Goal: Information Seeking & Learning: Learn about a topic

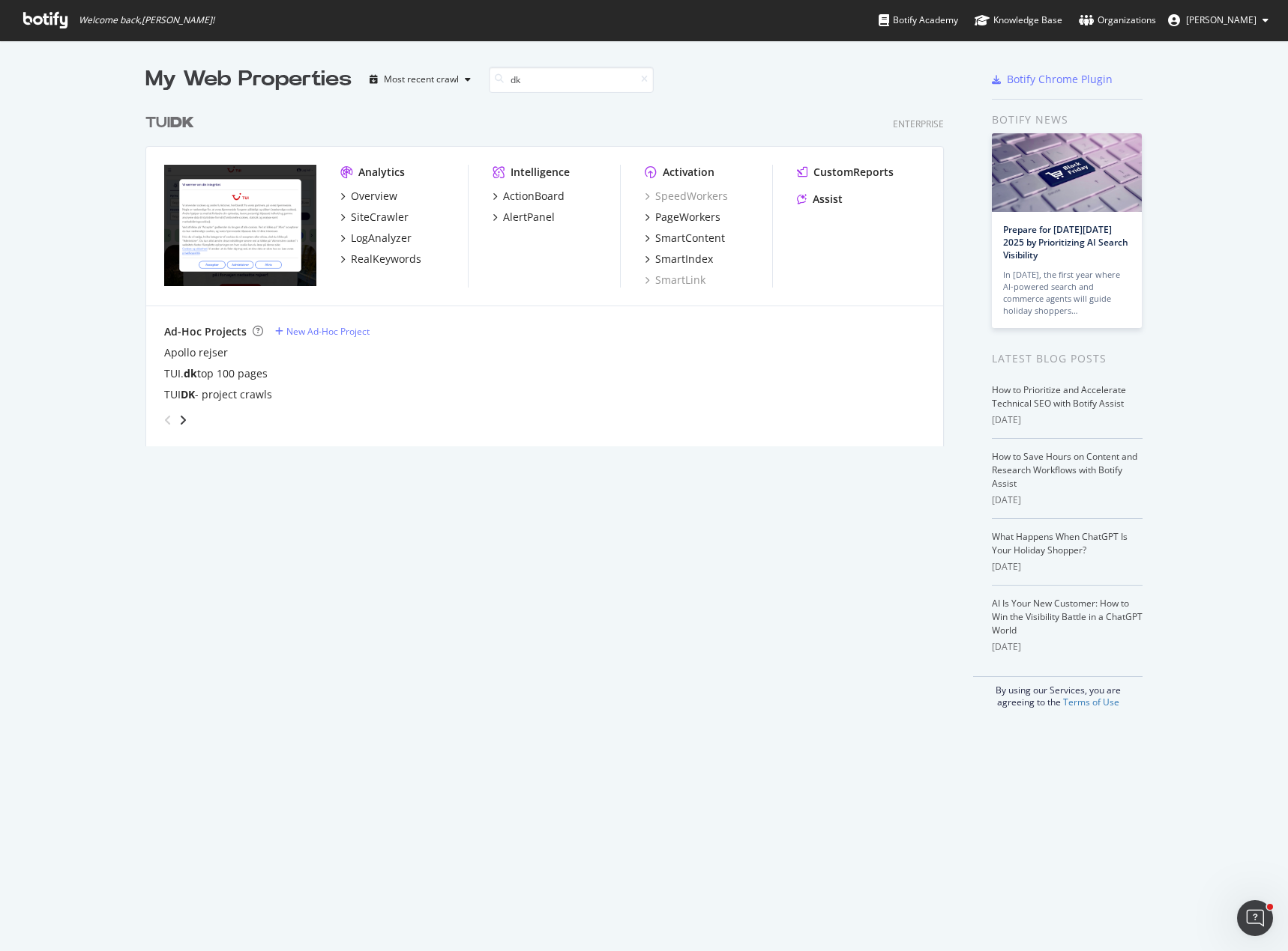
scroll to position [341, 799]
type input "dk"
click at [387, 212] on div "SiteCrawler" at bounding box center [379, 217] width 57 height 15
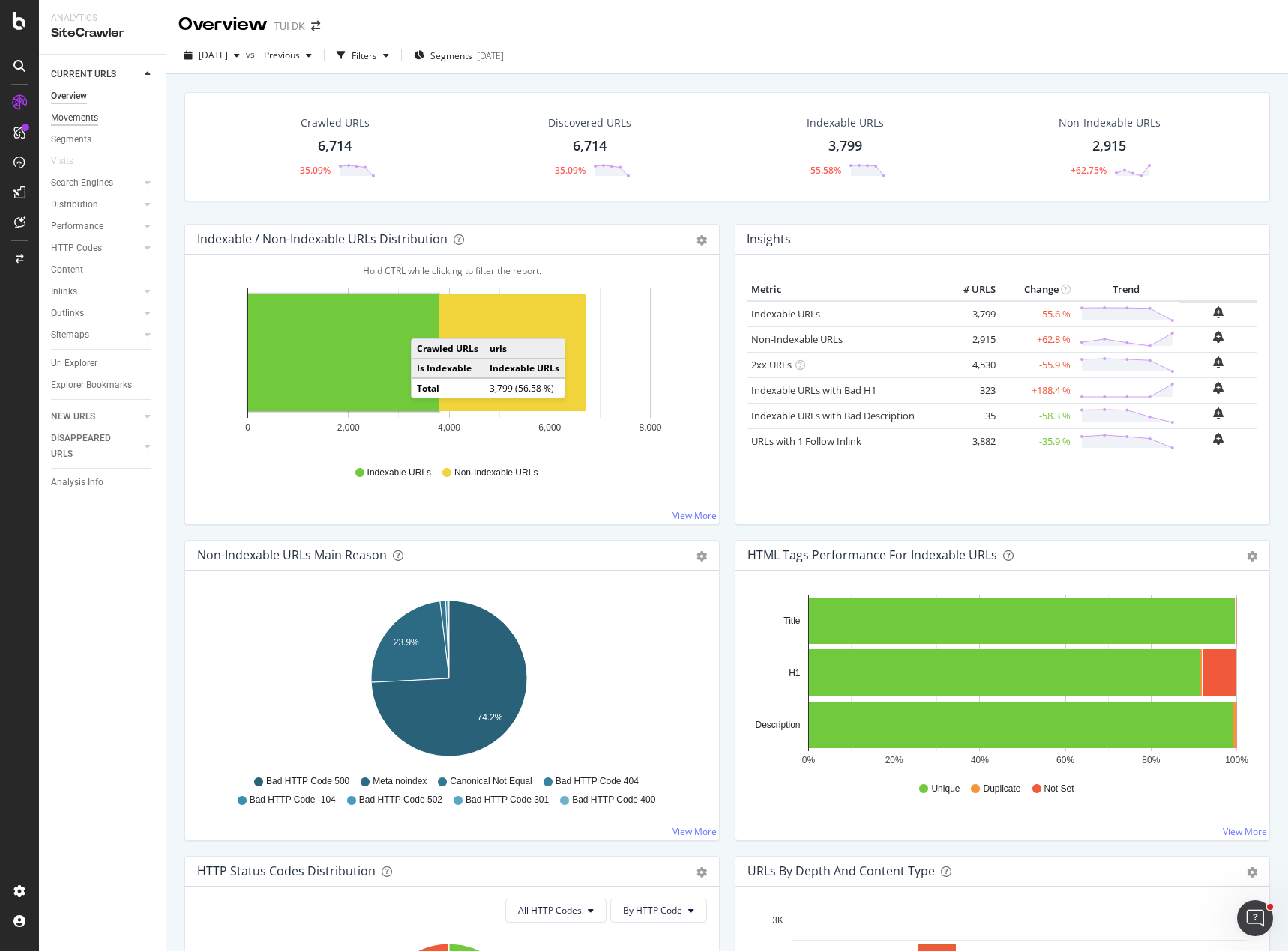
click at [69, 117] on div "Movements" at bounding box center [74, 117] width 47 height 16
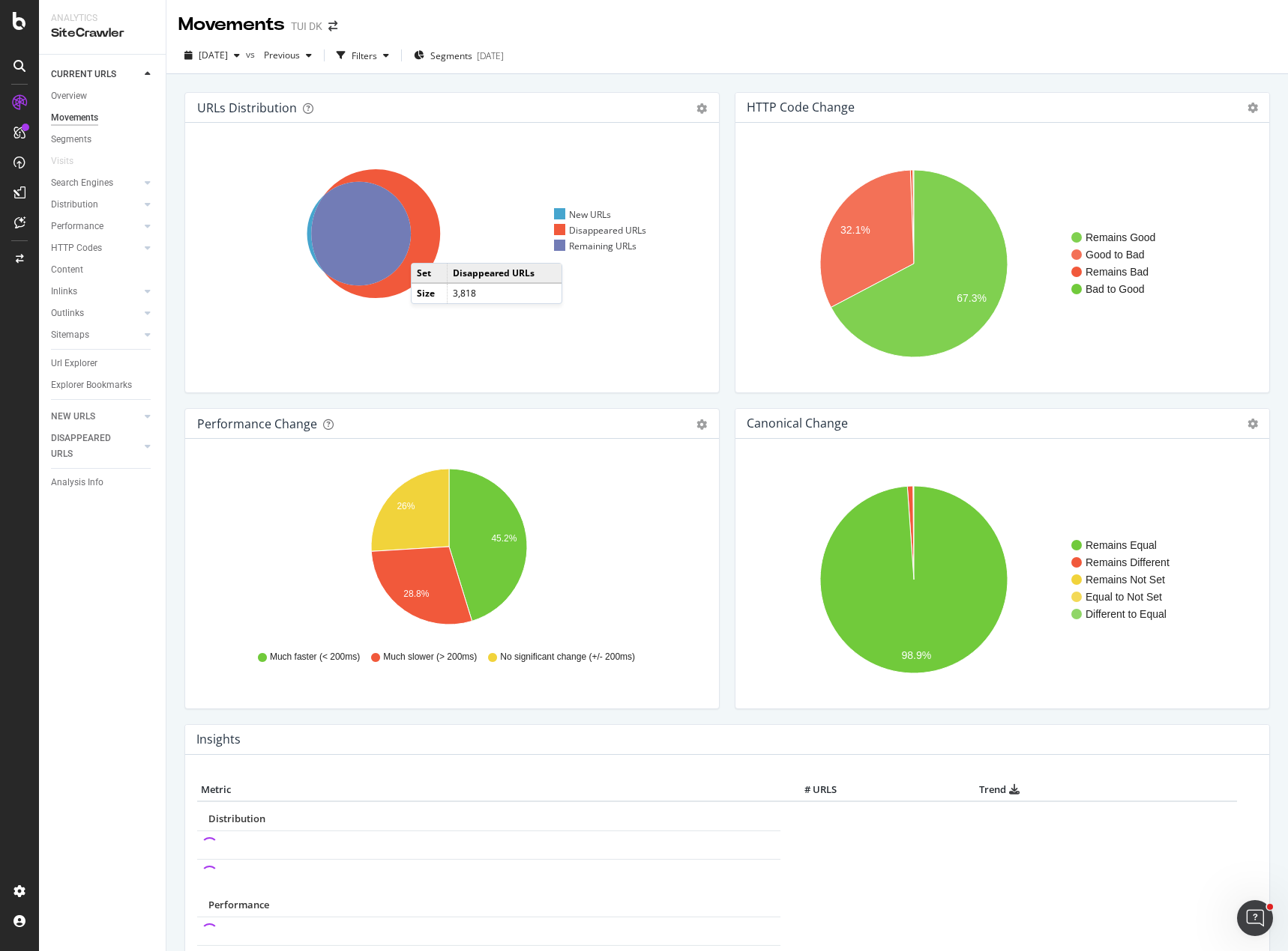
click at [426, 248] on icon at bounding box center [375, 233] width 129 height 129
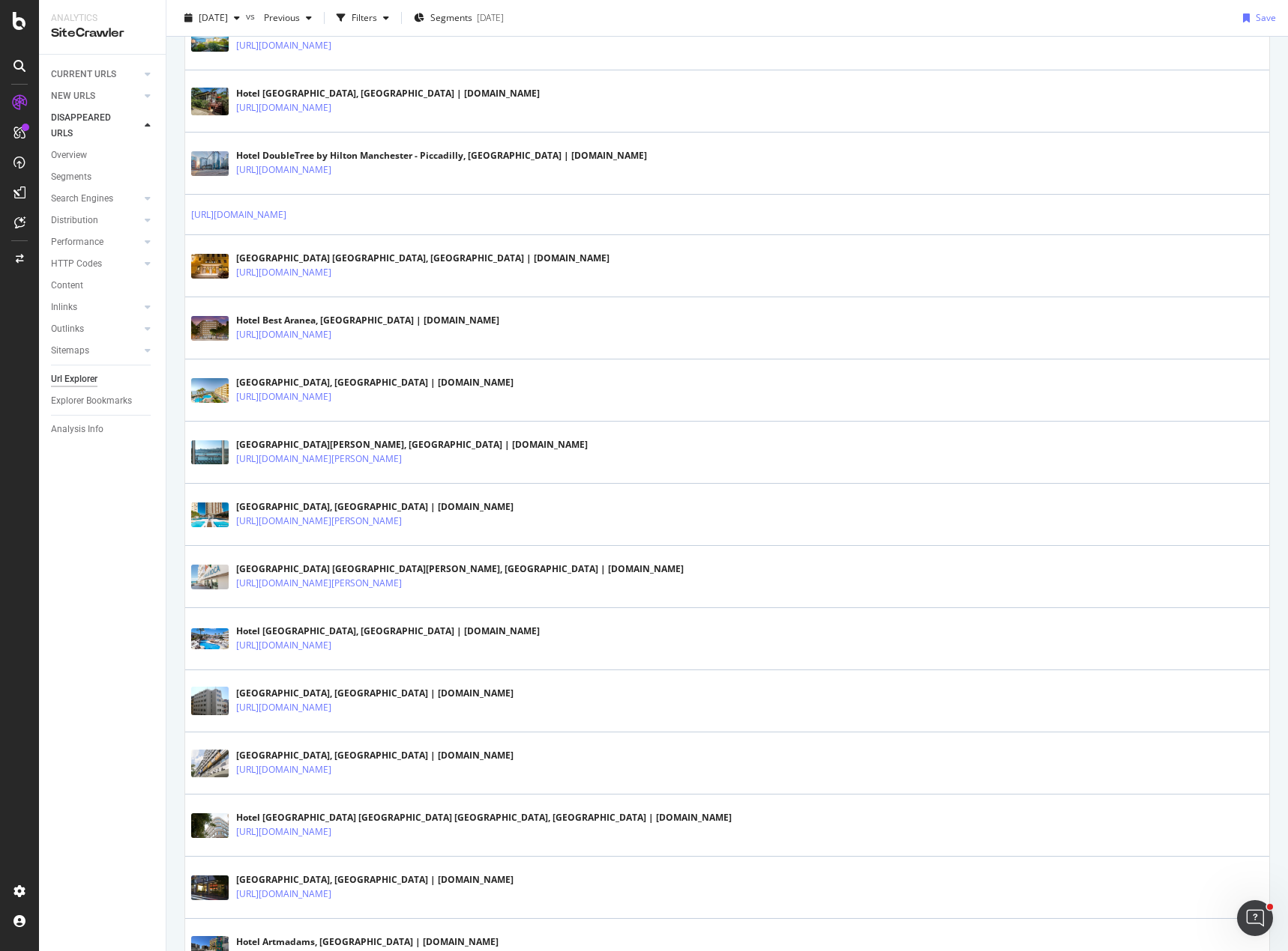
scroll to position [2023, 0]
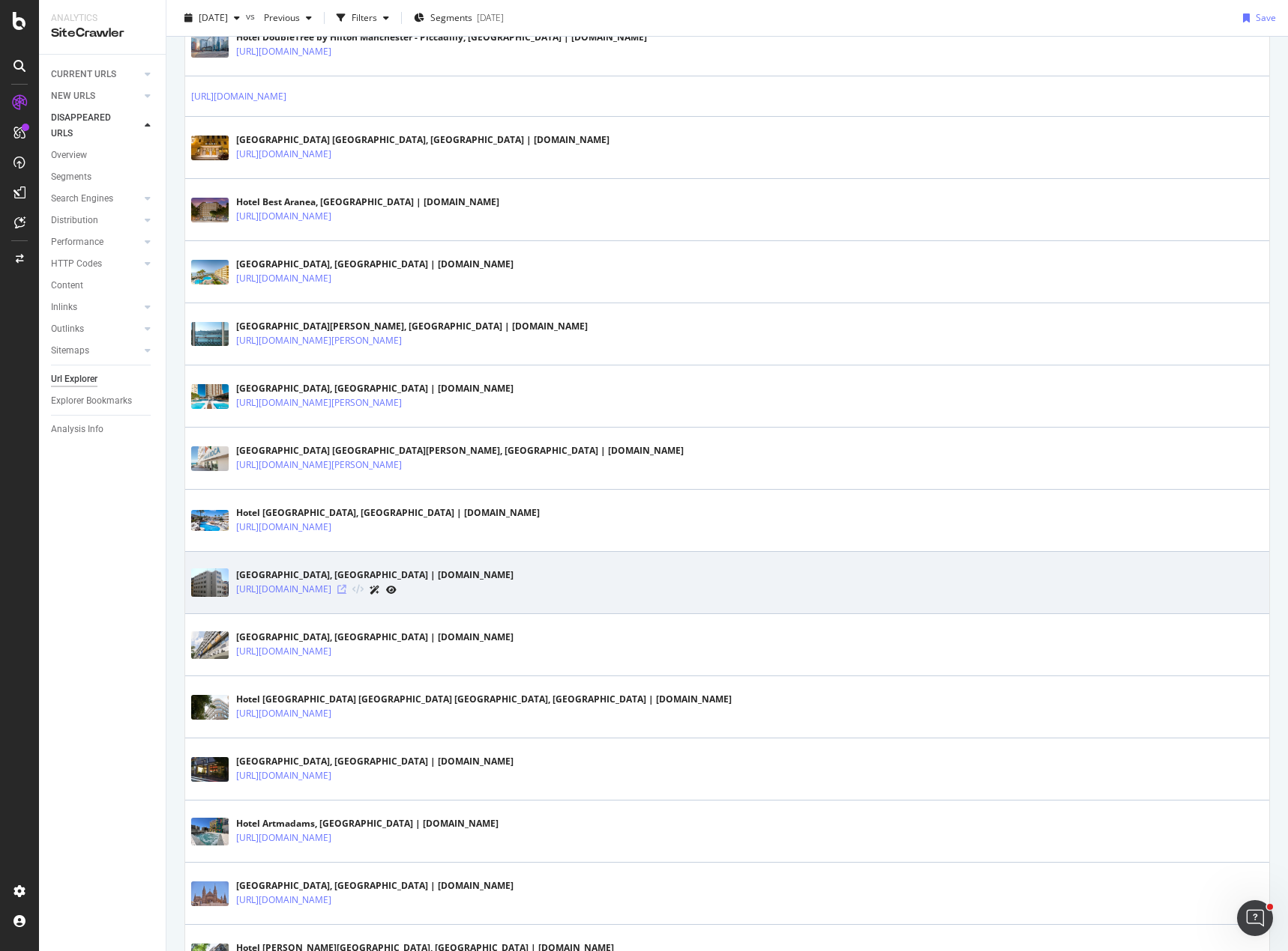
click at [346, 589] on icon at bounding box center [342, 590] width 9 height 9
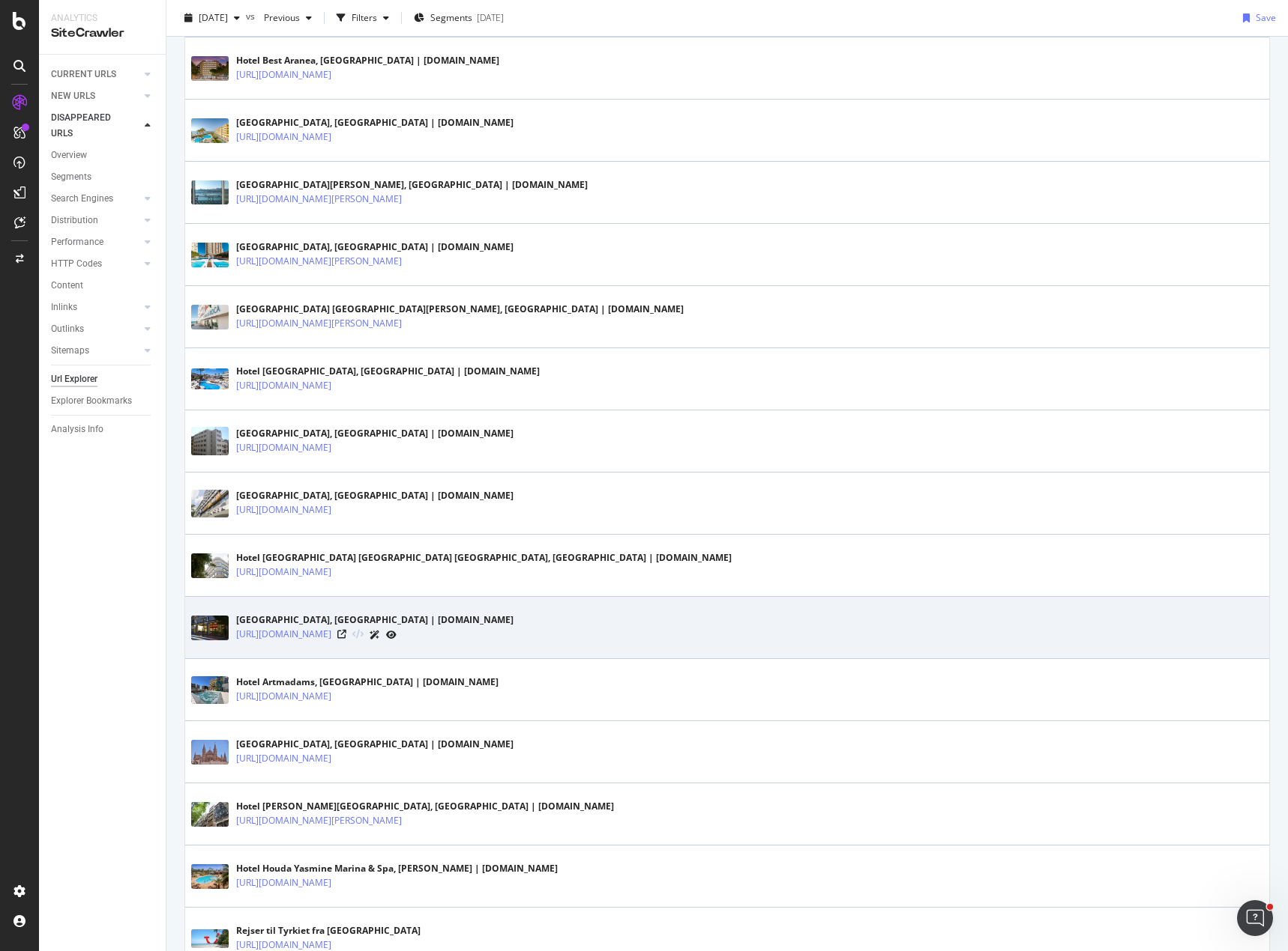
scroll to position [2322, 0]
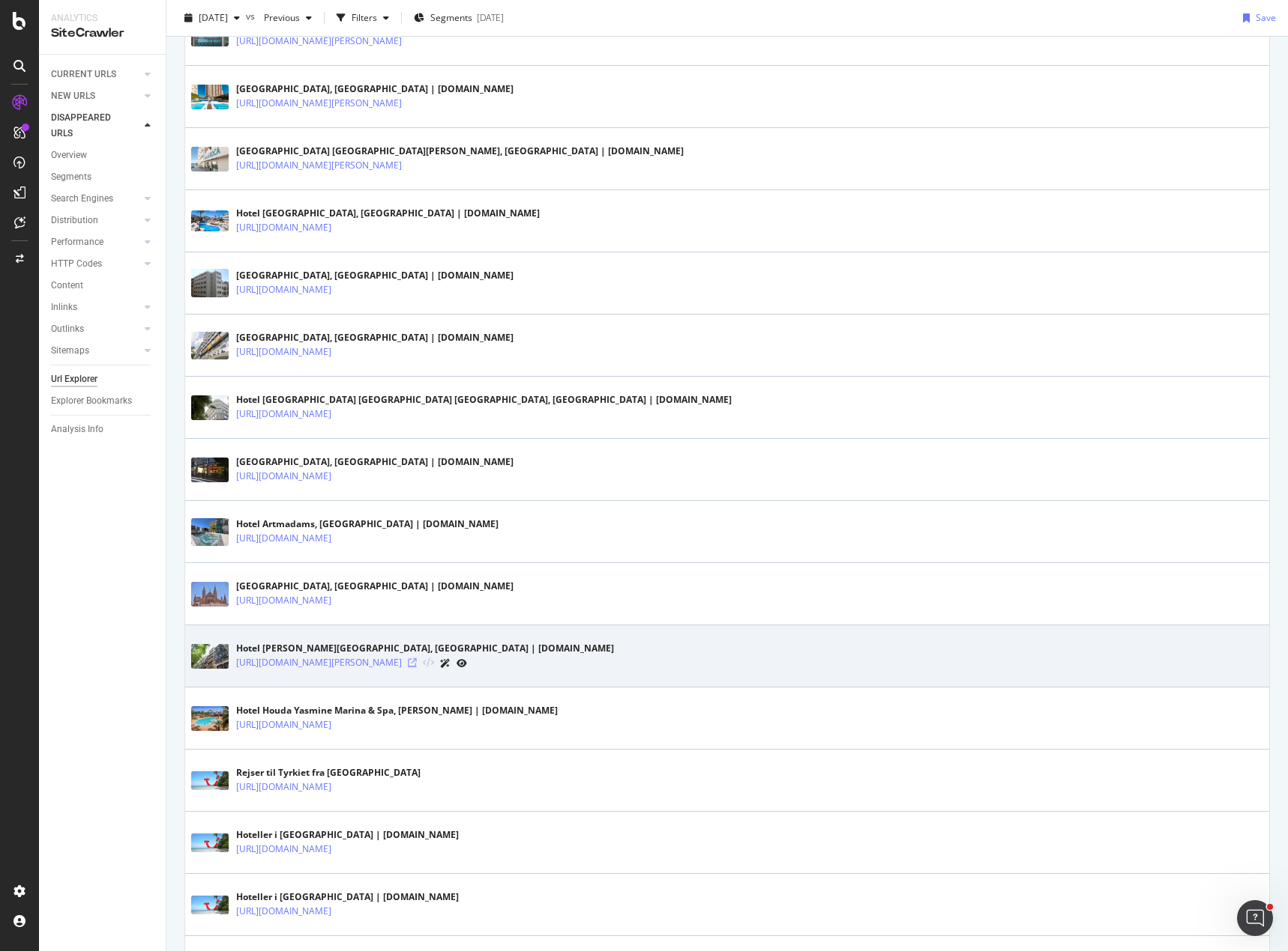
click at [416, 663] on icon at bounding box center [413, 663] width 9 height 9
